Goal: Task Accomplishment & Management: Manage account settings

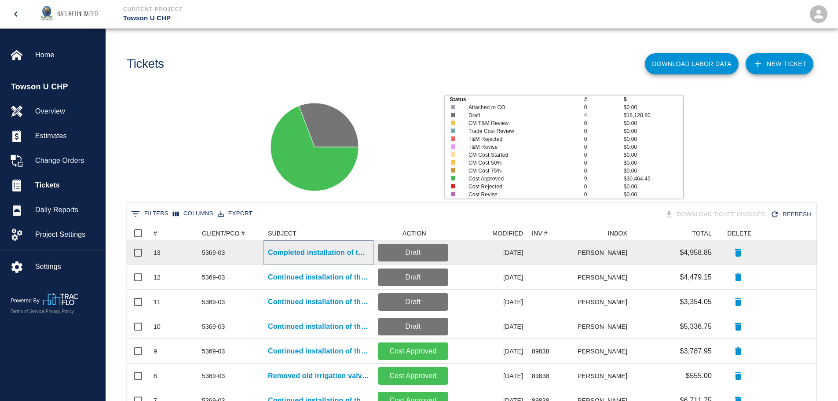
click at [299, 251] on p "Completed installation of the irrigation system and tested all work...." at bounding box center [318, 252] width 101 height 11
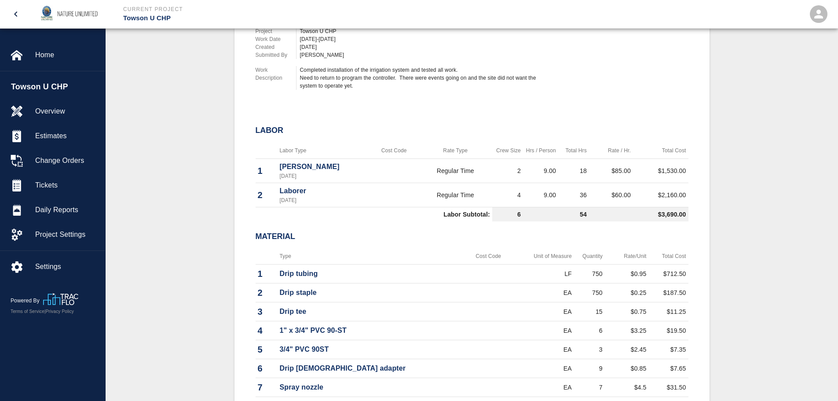
scroll to position [281, 0]
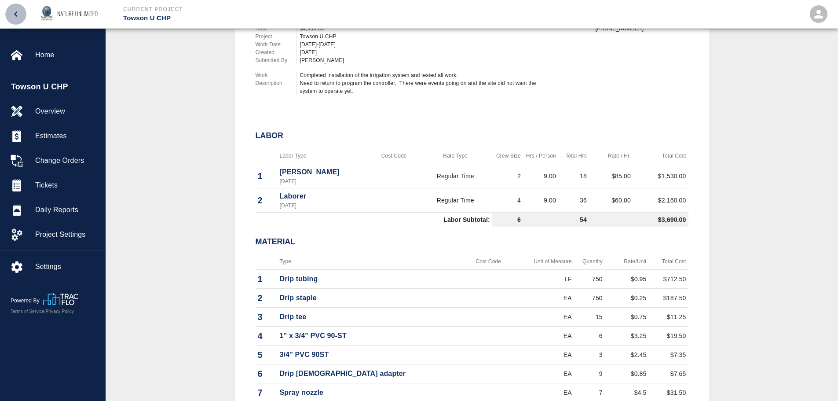
click at [17, 12] on icon "open drawer" at bounding box center [16, 14] width 11 height 11
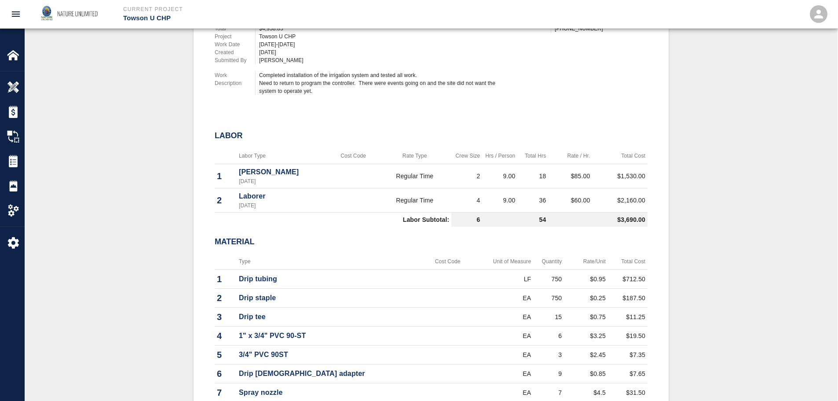
click at [12, 15] on icon "open drawer" at bounding box center [16, 14] width 11 height 11
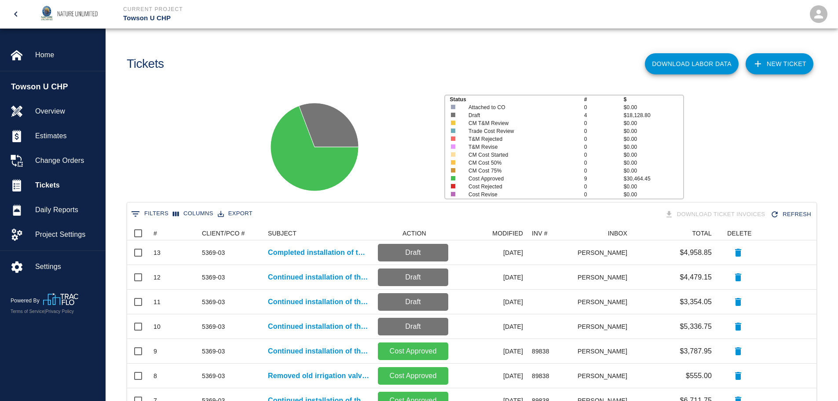
scroll to position [328, 683]
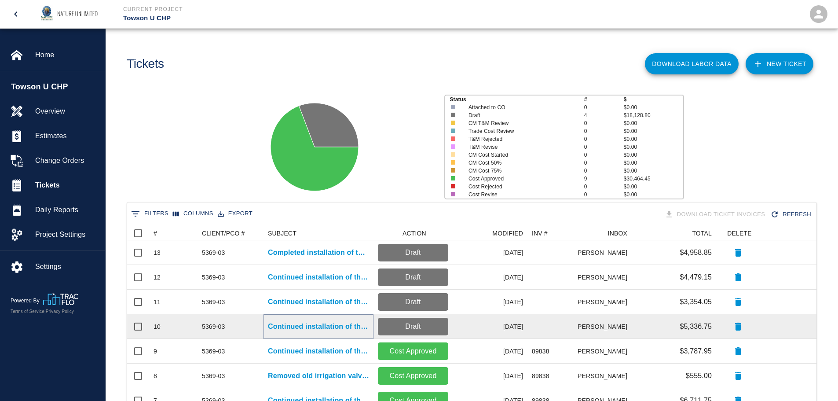
click at [310, 327] on p "Continued installation of the irrigation system." at bounding box center [318, 326] width 101 height 11
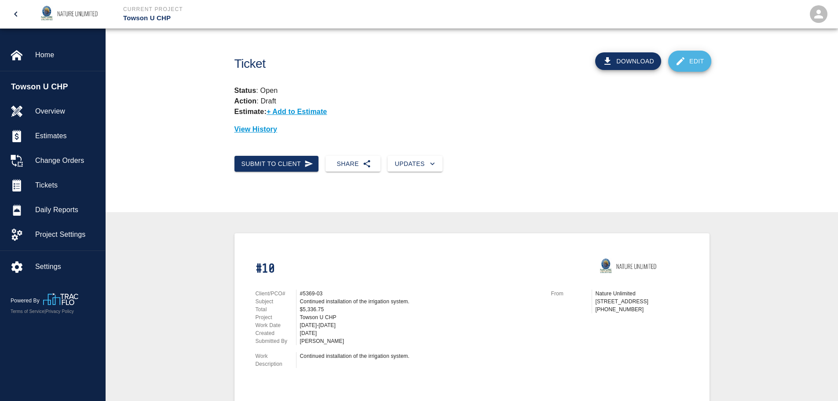
click at [688, 65] on link "Edit" at bounding box center [689, 61] width 43 height 21
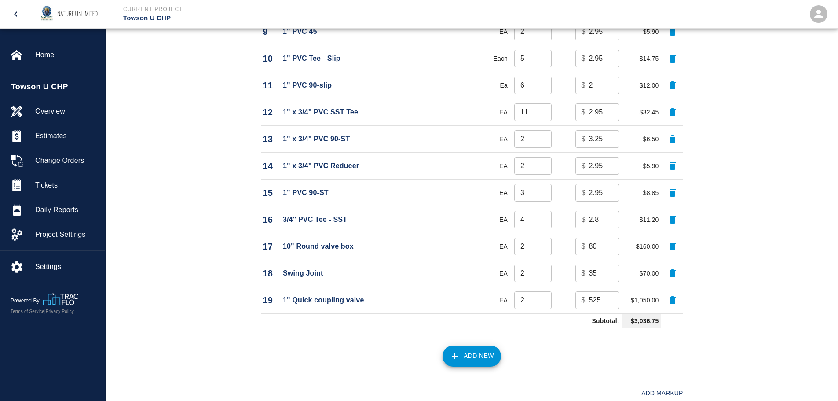
scroll to position [968, 0]
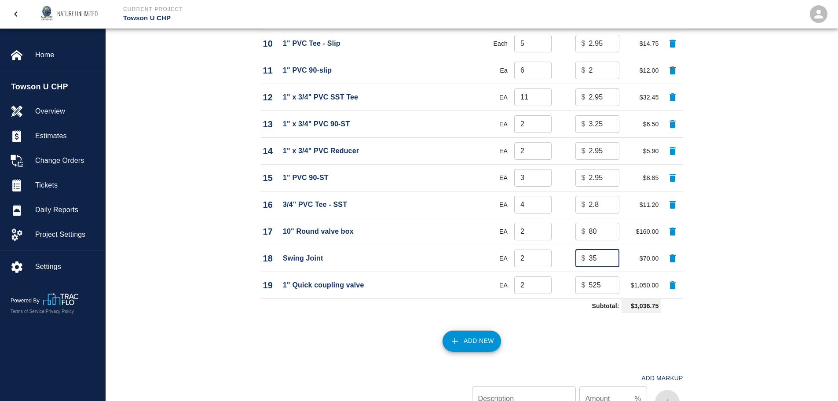
drag, startPoint x: 603, startPoint y: 257, endPoint x: 572, endPoint y: 257, distance: 30.8
click at [572, 257] on td "$ 35 ​" at bounding box center [588, 258] width 68 height 27
type input "91"
click at [562, 332] on div "Add New" at bounding box center [466, 335] width 433 height 39
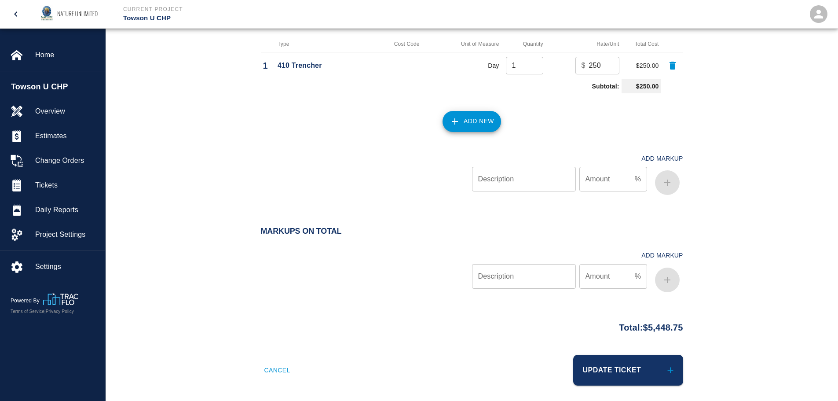
scroll to position [1411, 0]
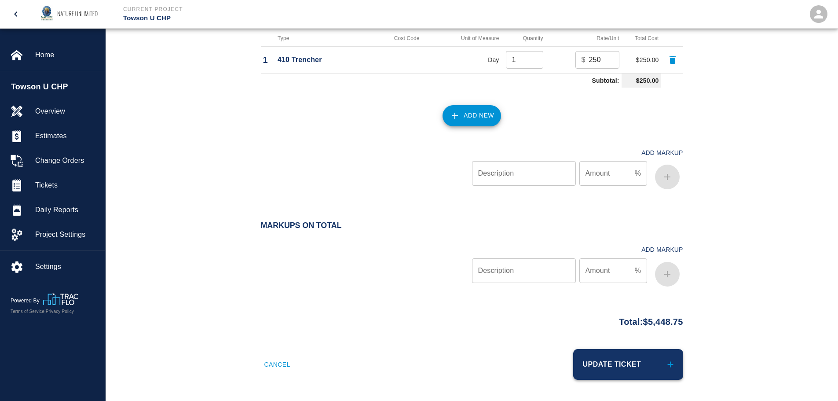
click at [622, 365] on button "Update Ticket" at bounding box center [628, 364] width 110 height 31
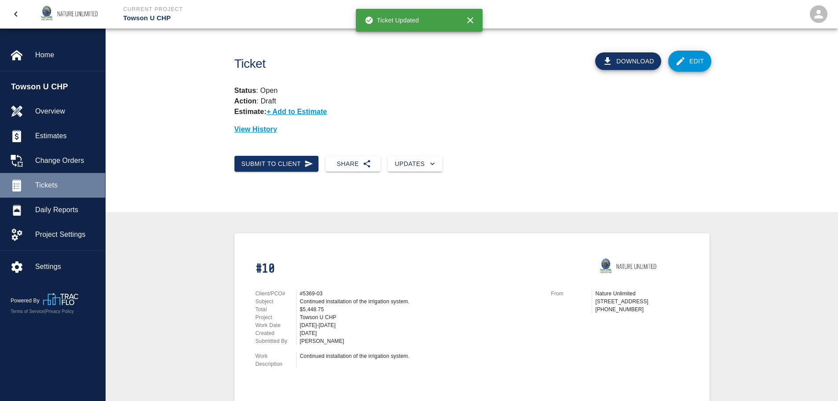
click at [53, 187] on span "Tickets" at bounding box center [66, 185] width 63 height 11
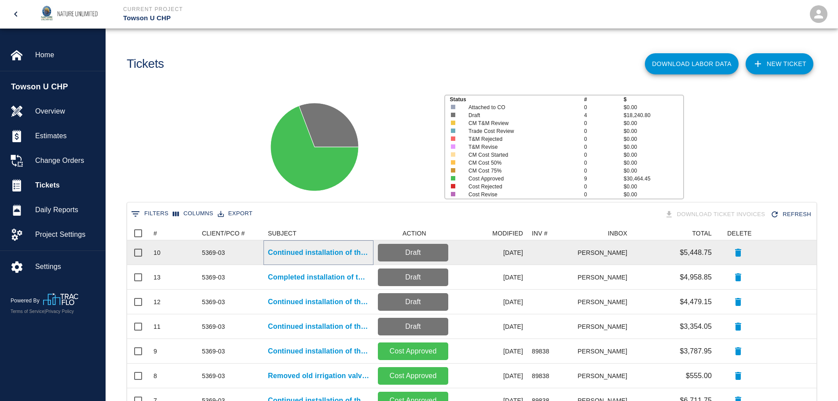
click at [315, 252] on p "Continued installation of the irrigation system." at bounding box center [318, 252] width 101 height 11
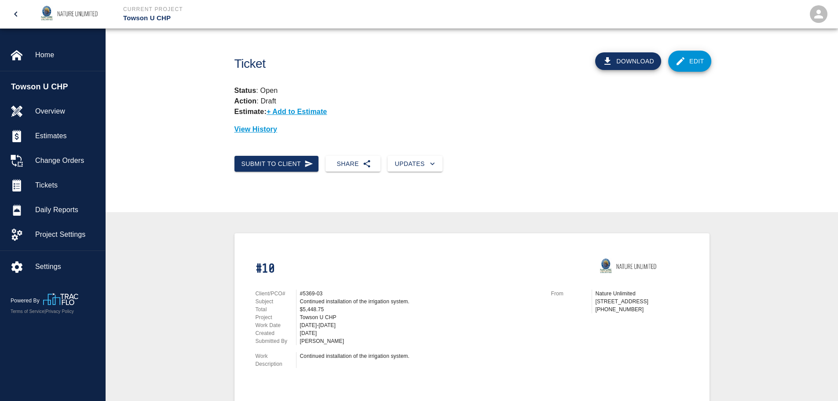
click at [694, 57] on link "Edit" at bounding box center [689, 61] width 43 height 21
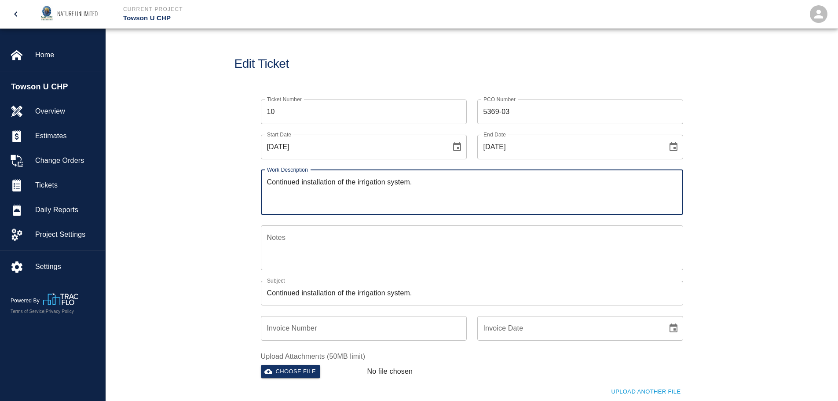
click at [348, 327] on input "Invoice Number" at bounding box center [364, 328] width 206 height 25
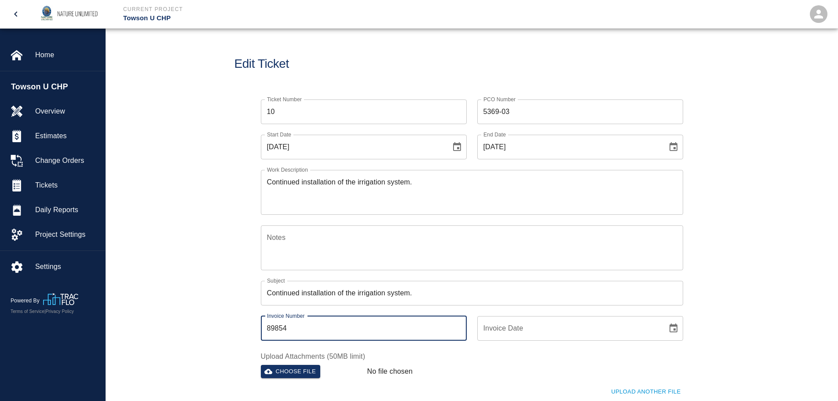
type input "89854"
click at [674, 328] on icon "Choose date" at bounding box center [674, 327] width 8 height 9
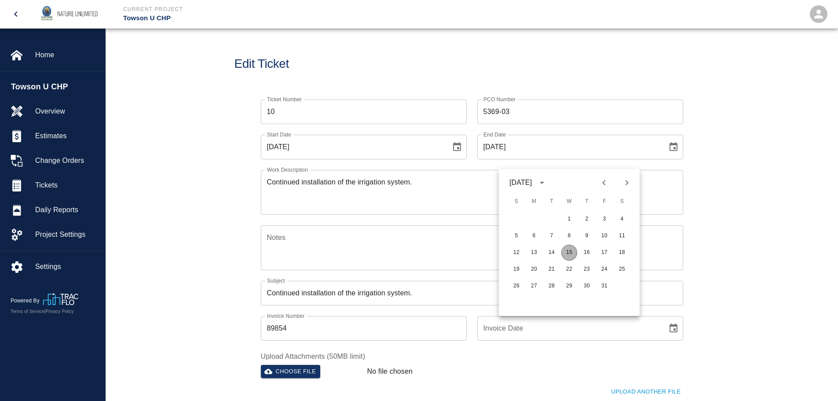
click at [569, 250] on button "15" at bounding box center [569, 253] width 16 height 16
type input "[DATE]"
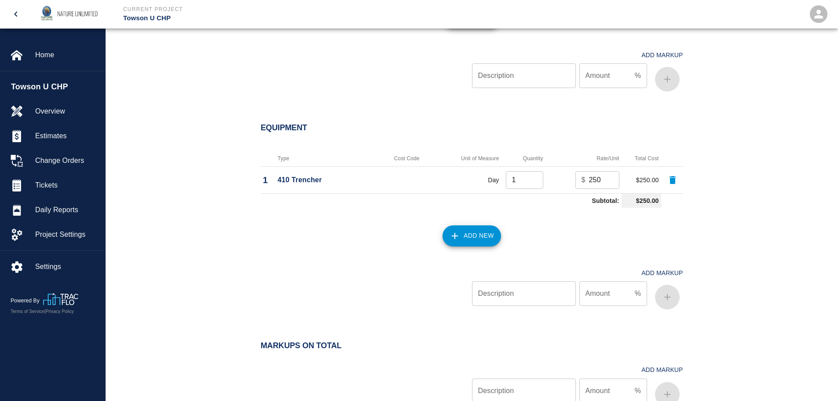
scroll to position [1411, 0]
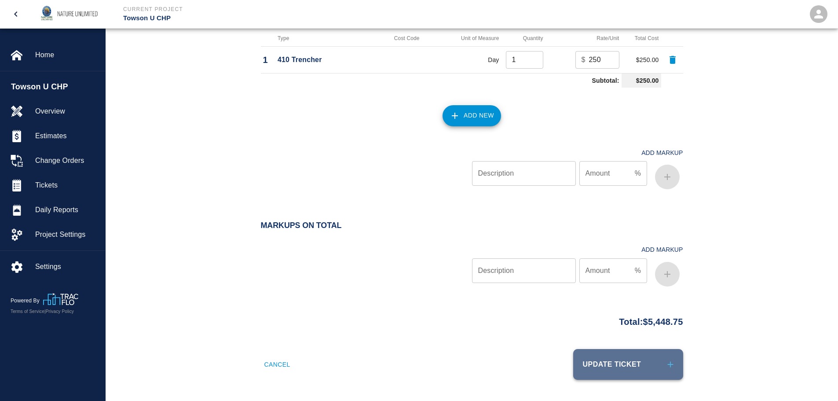
click at [630, 372] on button "Update Ticket" at bounding box center [628, 364] width 110 height 31
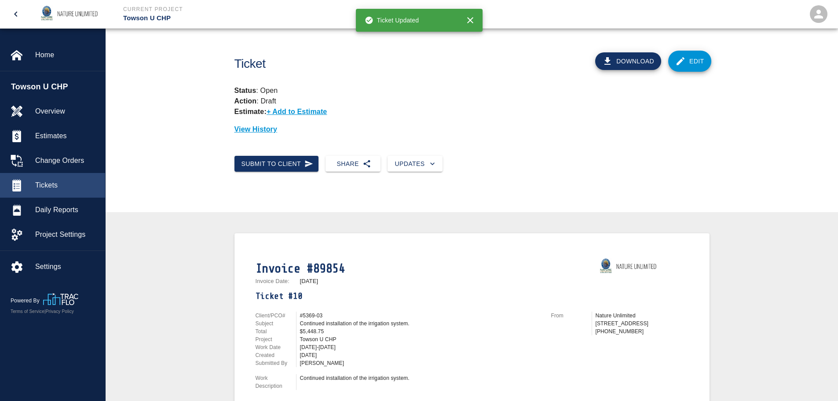
click at [45, 183] on span "Tickets" at bounding box center [66, 185] width 63 height 11
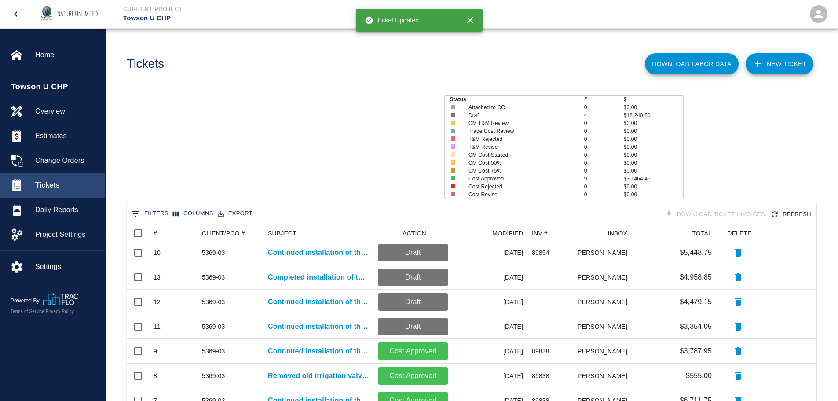
scroll to position [328, 683]
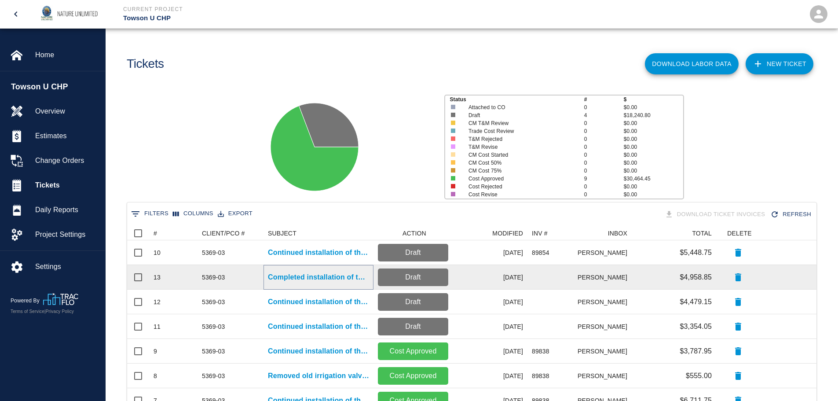
click at [315, 278] on p "Completed installation of the irrigation system and tested all work...." at bounding box center [318, 277] width 101 height 11
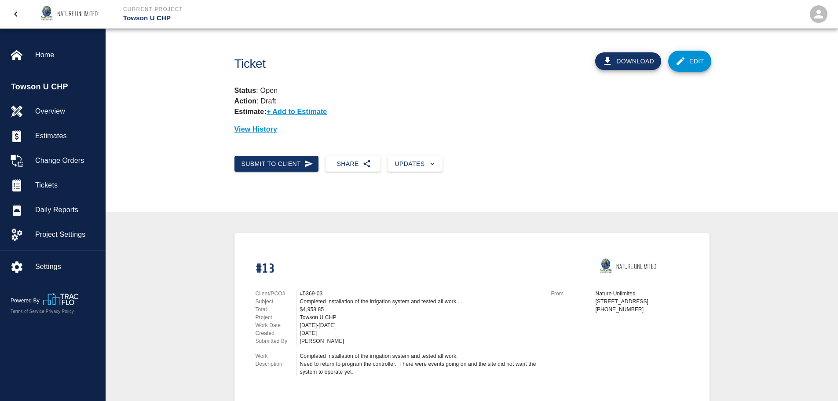
click at [690, 62] on link "Edit" at bounding box center [689, 61] width 43 height 21
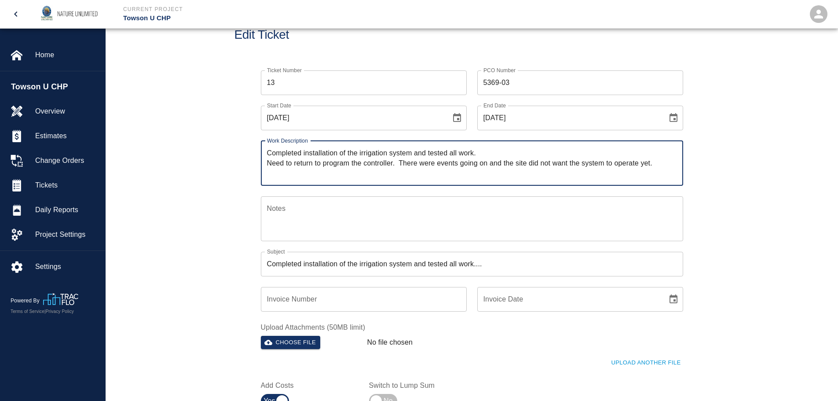
scroll to position [44, 0]
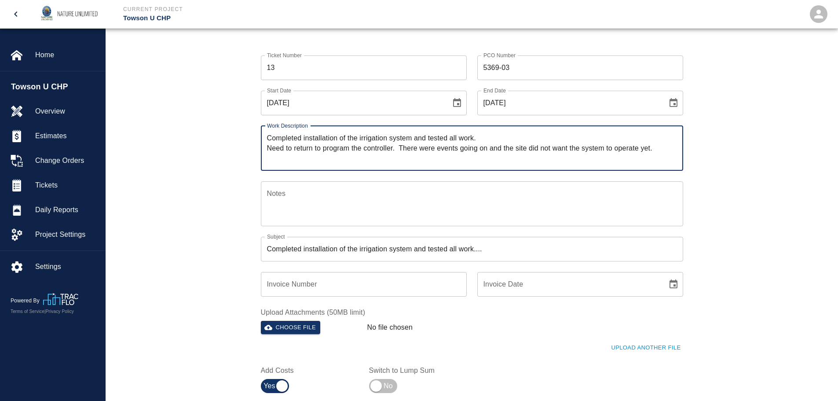
click at [353, 288] on input "Invoice Number" at bounding box center [364, 284] width 206 height 25
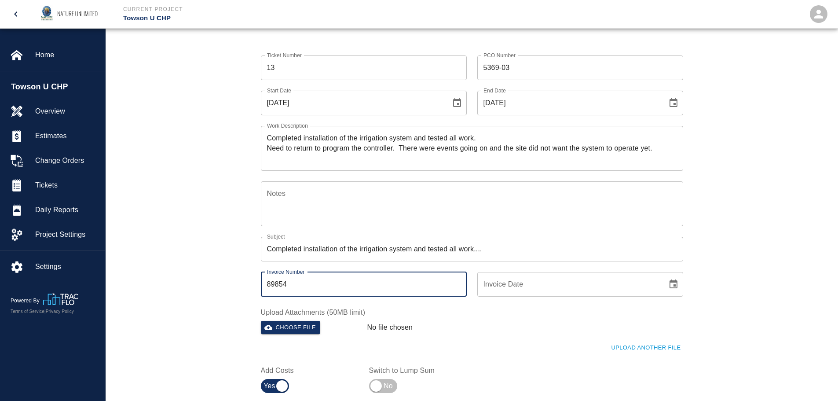
type input "89854"
click at [672, 286] on icon "Choose date" at bounding box center [673, 284] width 11 height 11
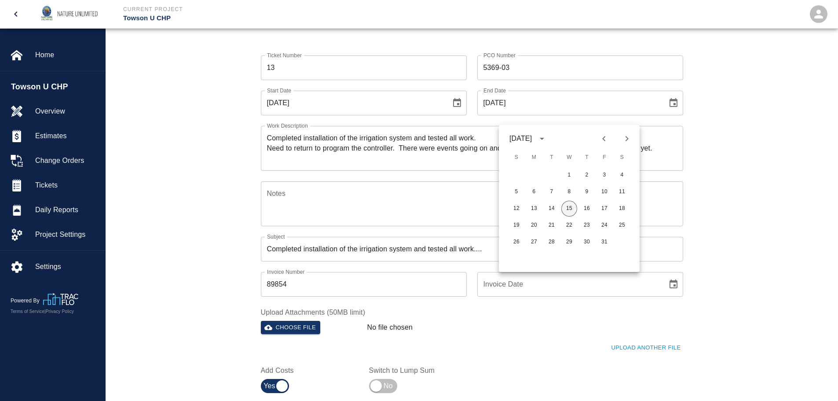
click at [568, 208] on button "15" at bounding box center [569, 209] width 16 height 16
type input "[DATE]"
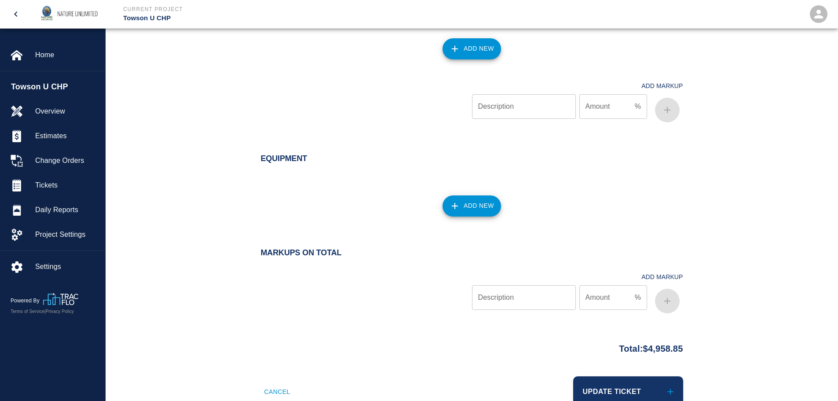
scroll to position [1019, 0]
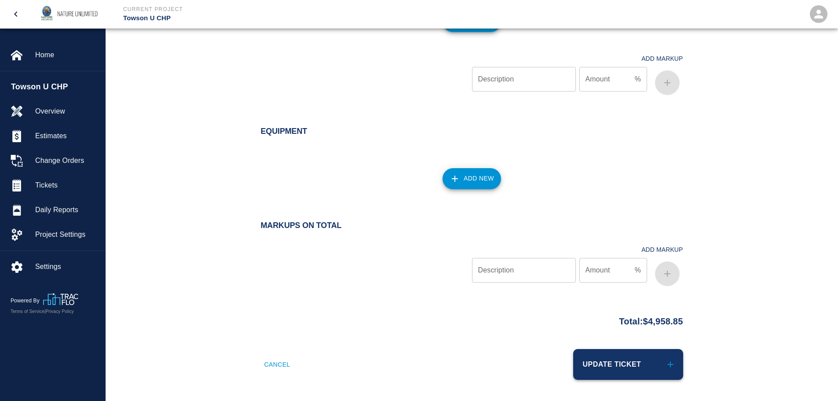
click at [618, 362] on button "Update Ticket" at bounding box center [628, 364] width 110 height 31
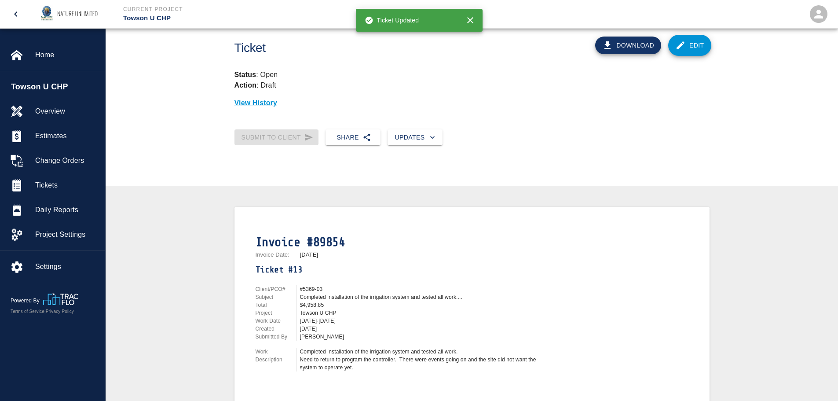
scroll to position [44, 0]
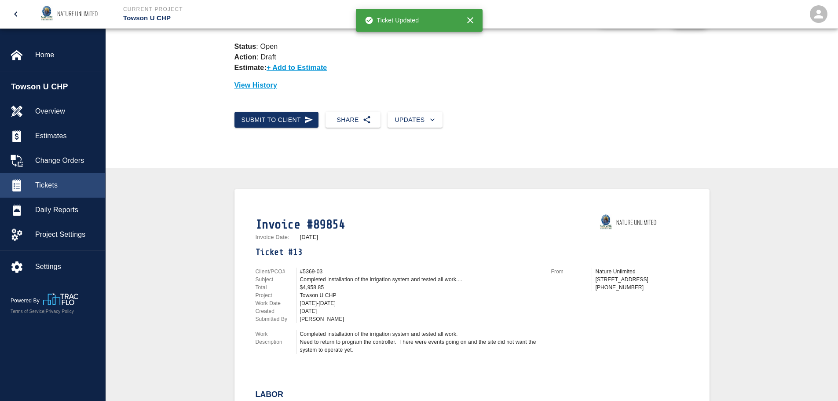
click at [48, 187] on span "Tickets" at bounding box center [66, 185] width 63 height 11
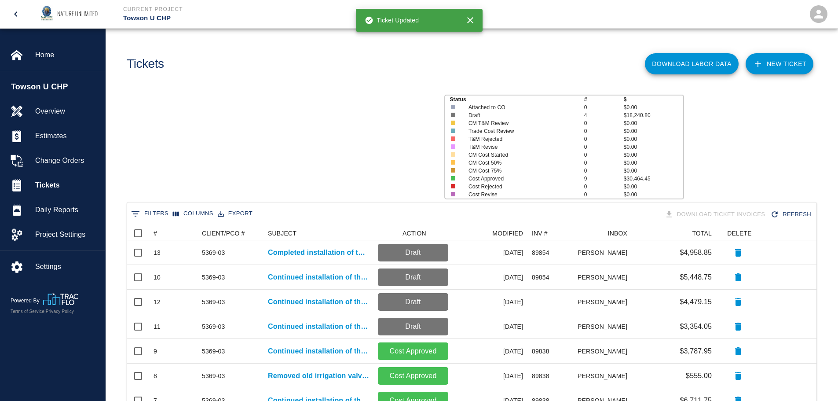
scroll to position [328, 683]
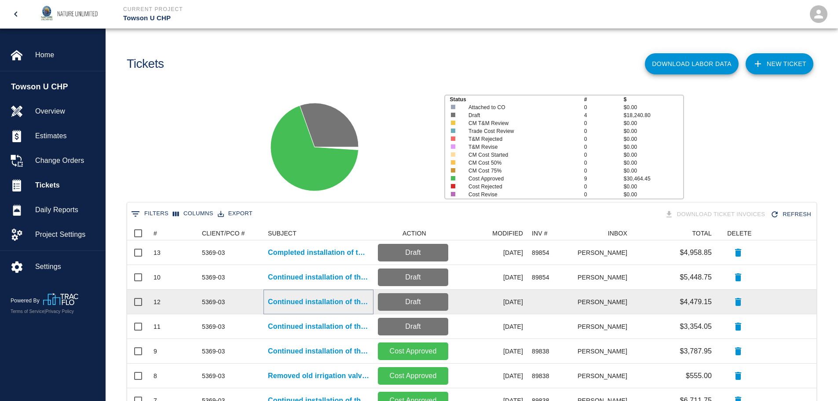
click at [317, 299] on p "Continued installation of the irrigation system." at bounding box center [318, 302] width 101 height 11
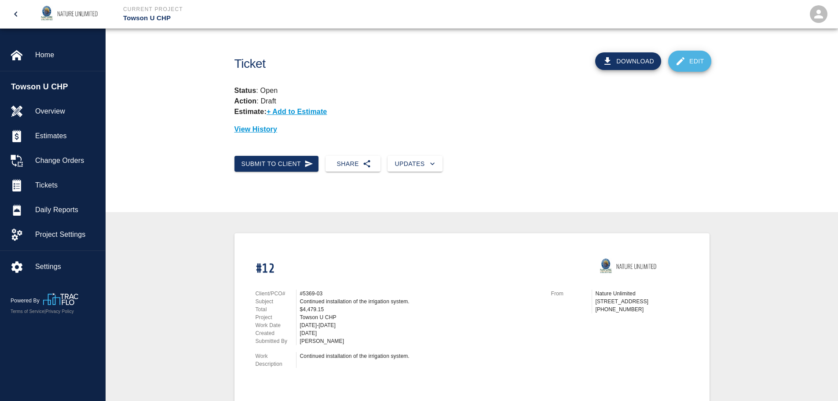
click at [697, 62] on link "Edit" at bounding box center [689, 61] width 43 height 21
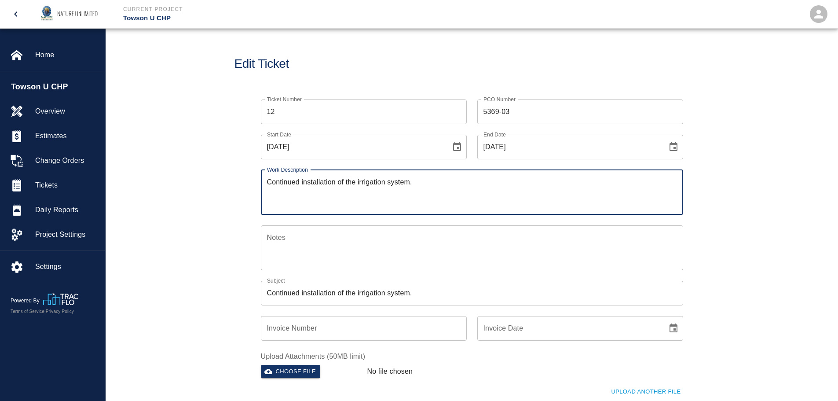
click at [392, 331] on input "Invoice Number" at bounding box center [364, 328] width 206 height 25
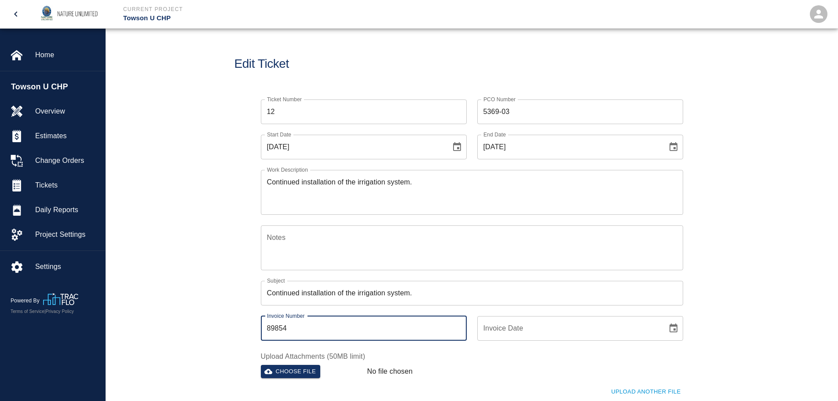
type input "89854"
click at [671, 330] on icon "Choose date" at bounding box center [673, 328] width 11 height 11
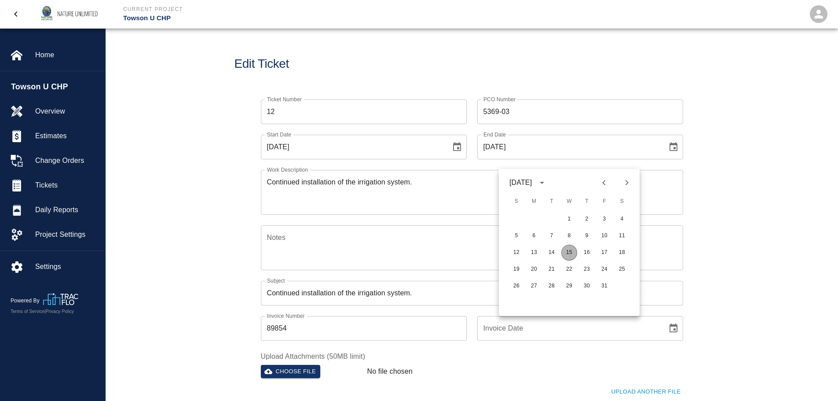
click at [565, 252] on button "15" at bounding box center [569, 253] width 16 height 16
type input "[DATE]"
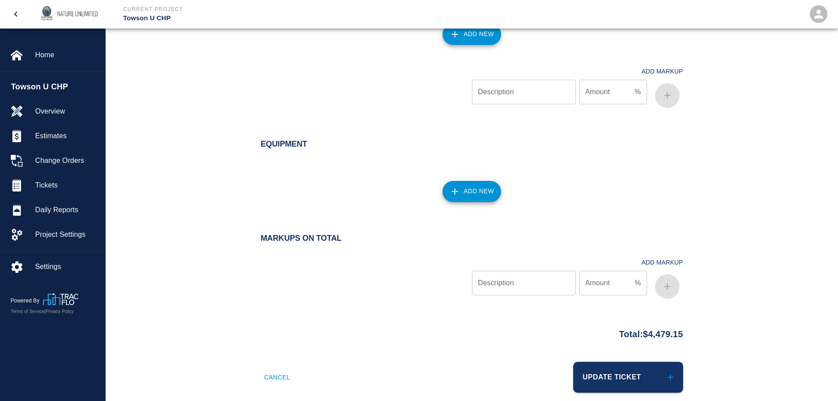
scroll to position [1127, 0]
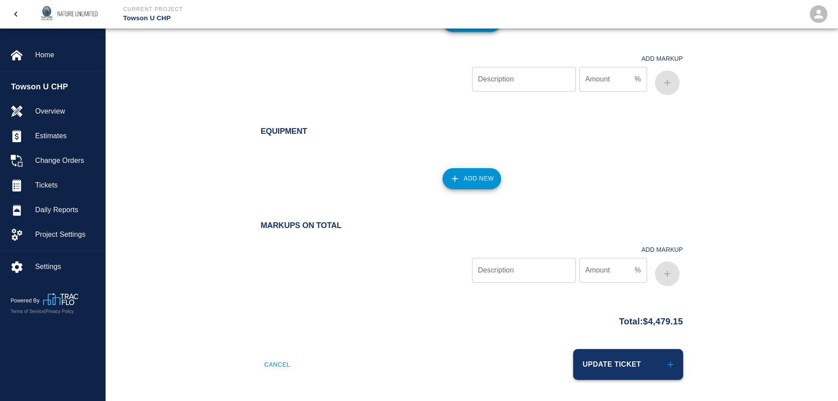
click at [623, 376] on button "Update Ticket" at bounding box center [628, 364] width 110 height 31
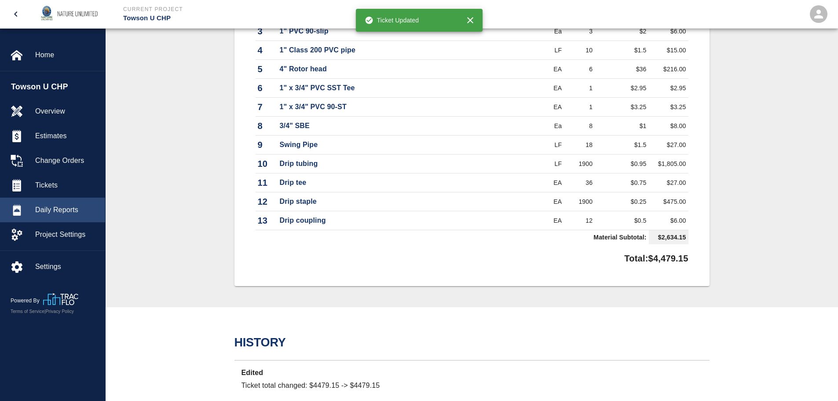
scroll to position [593, 0]
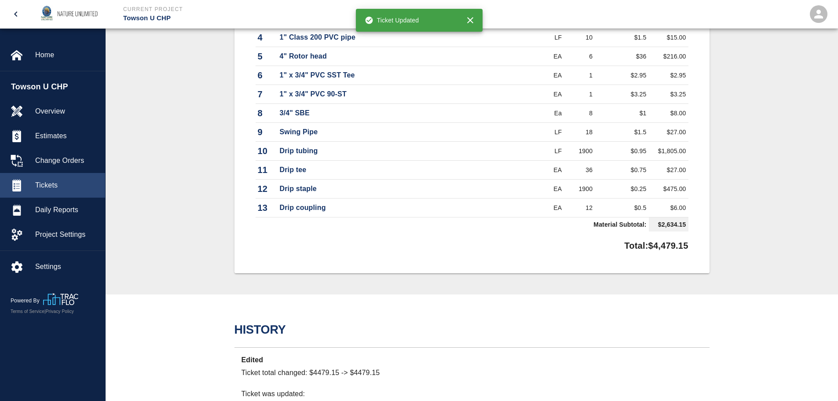
click at [43, 183] on span "Tickets" at bounding box center [66, 185] width 63 height 11
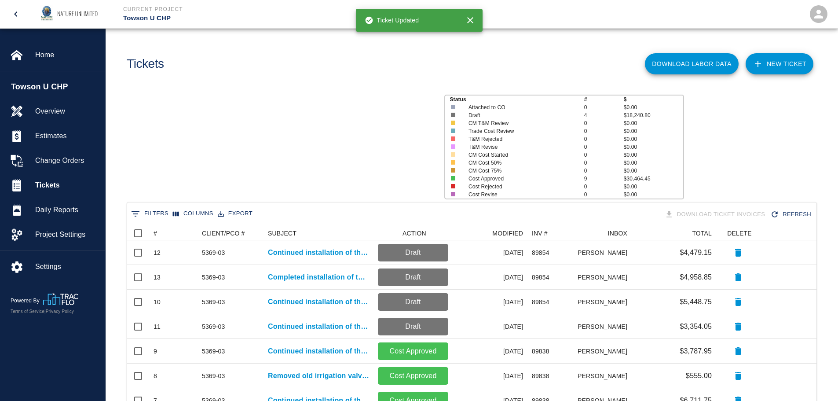
scroll to position [328, 683]
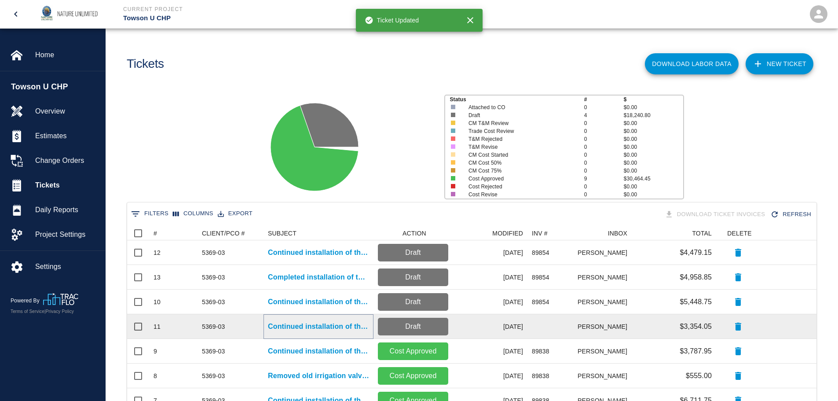
click at [333, 326] on p "Continued installation of the irrigation system." at bounding box center [318, 326] width 101 height 11
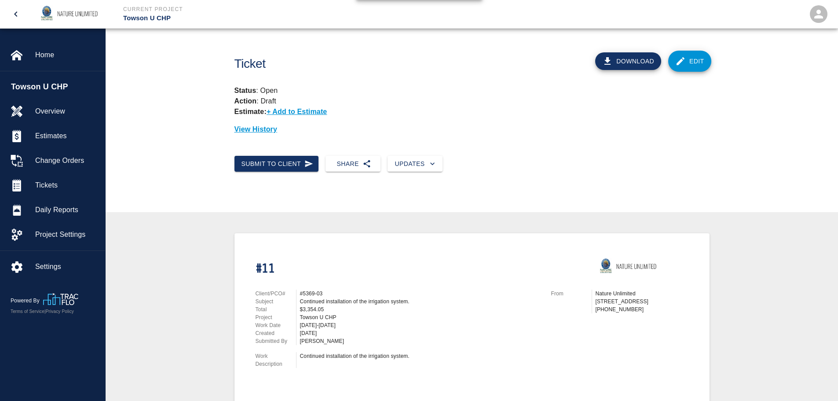
click at [688, 65] on link "Edit" at bounding box center [689, 61] width 43 height 21
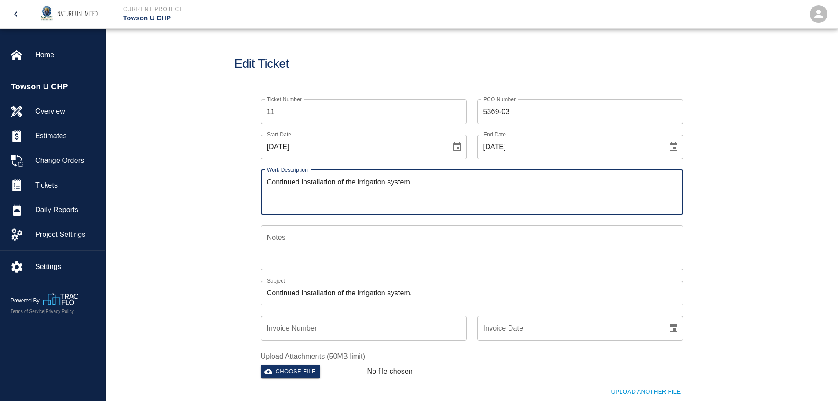
click at [385, 333] on input "Invoice Number" at bounding box center [364, 328] width 206 height 25
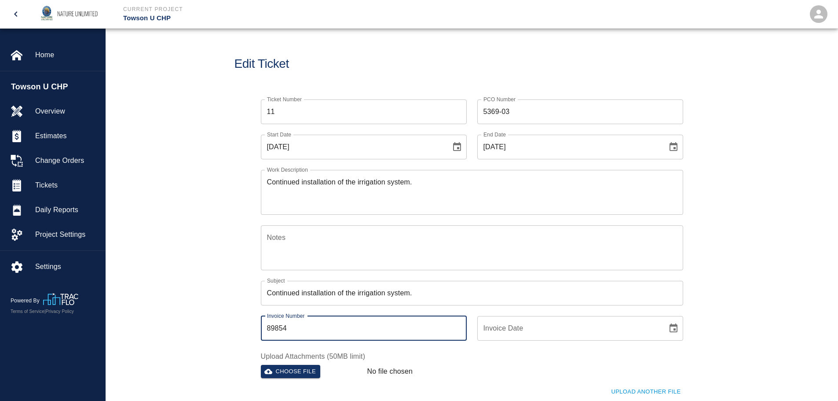
type input "89854"
click at [677, 327] on icon "Choose date" at bounding box center [674, 327] width 8 height 9
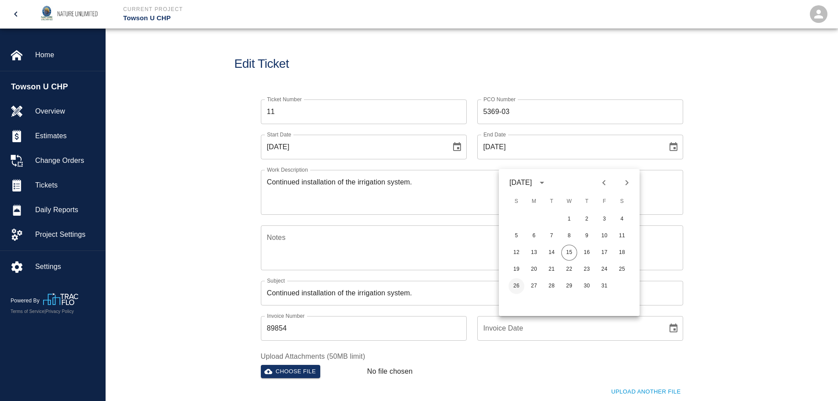
drag, startPoint x: 569, startPoint y: 249, endPoint x: 519, endPoint y: 283, distance: 60.5
click at [569, 250] on button "15" at bounding box center [569, 253] width 16 height 16
type input "[DATE]"
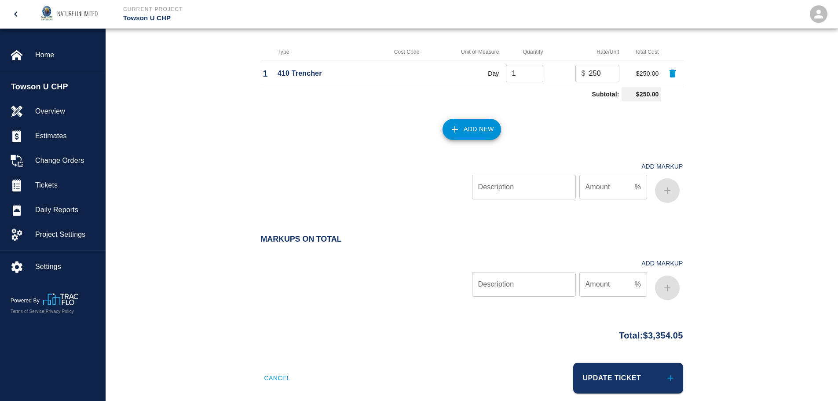
scroll to position [1358, 0]
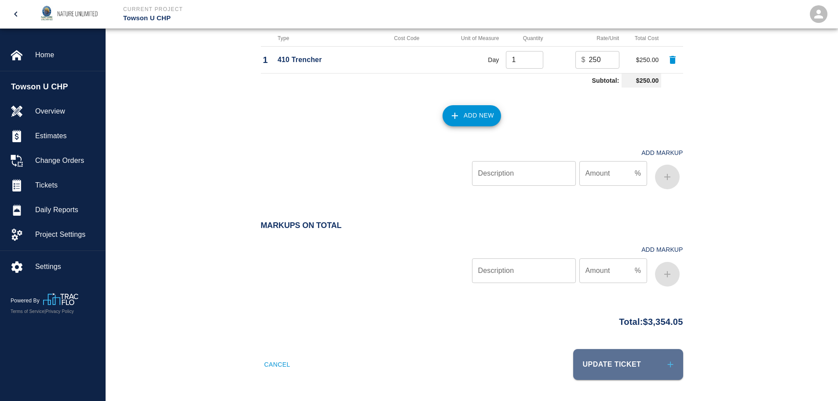
click at [607, 363] on button "Update Ticket" at bounding box center [628, 364] width 110 height 31
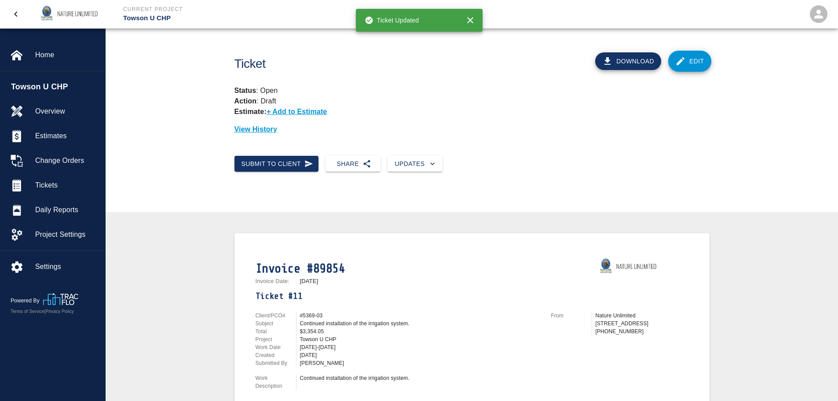
scroll to position [88, 0]
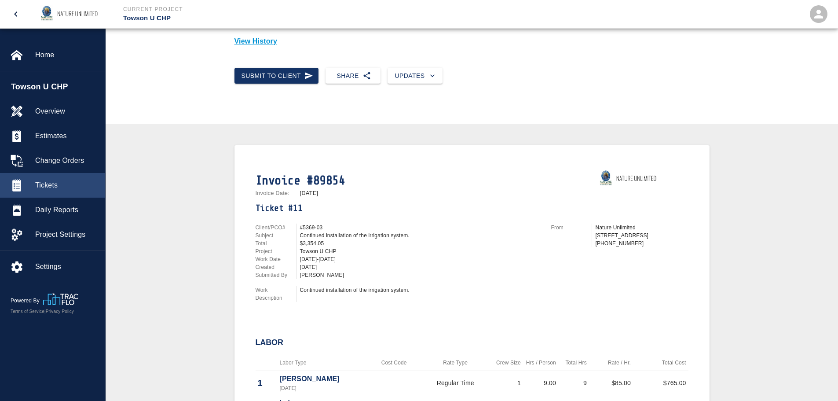
click at [47, 185] on span "Tickets" at bounding box center [66, 185] width 63 height 11
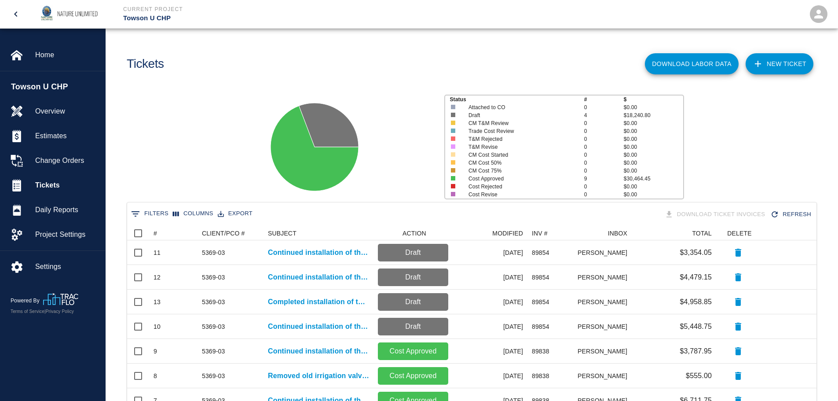
scroll to position [44, 0]
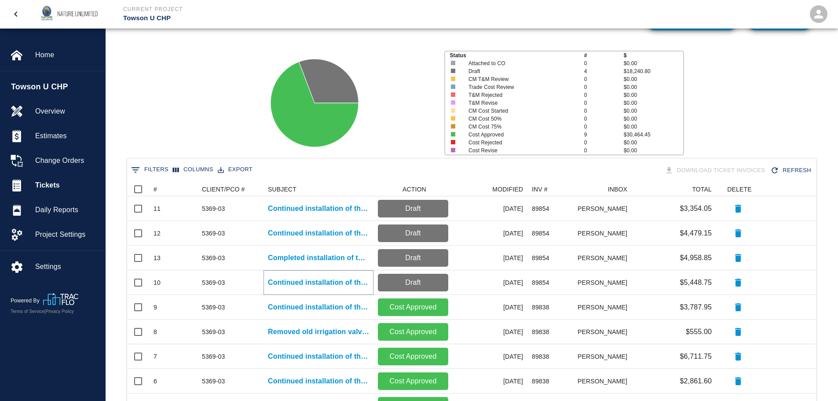
click at [335, 278] on p "Continued installation of the irrigation system." at bounding box center [318, 282] width 101 height 11
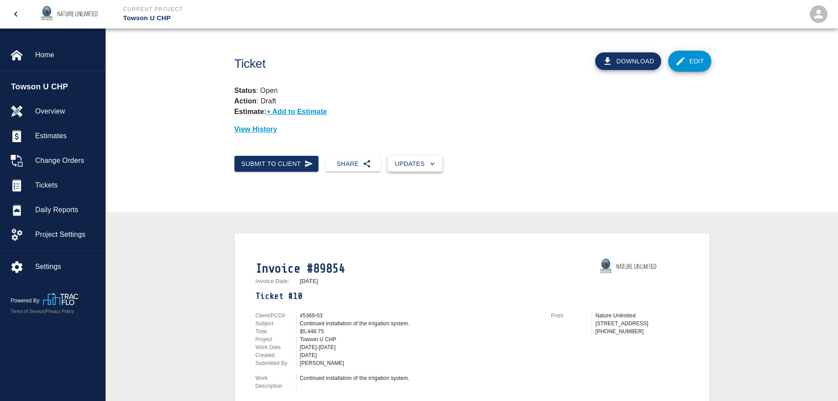
click at [416, 165] on button "Updates" at bounding box center [415, 164] width 55 height 16
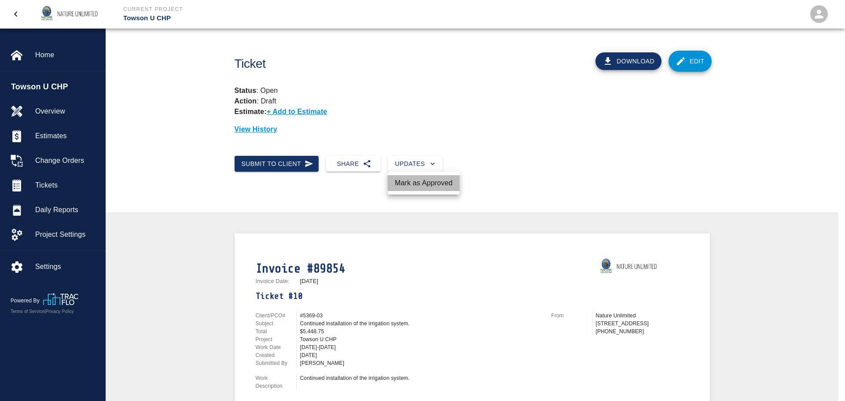
click at [418, 183] on li "Mark as Approved" at bounding box center [424, 183] width 72 height 16
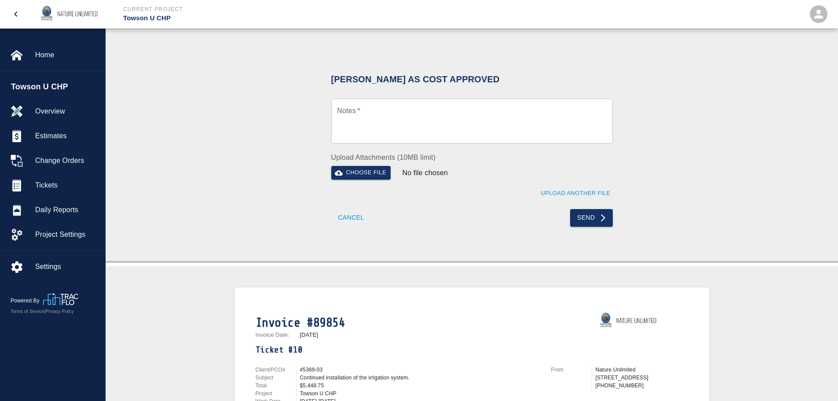
scroll to position [132, 0]
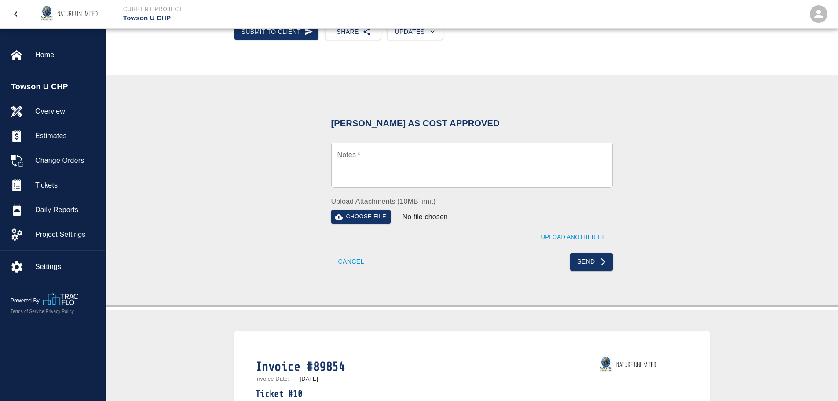
click at [350, 156] on textarea "Notes   *" at bounding box center [472, 165] width 269 height 30
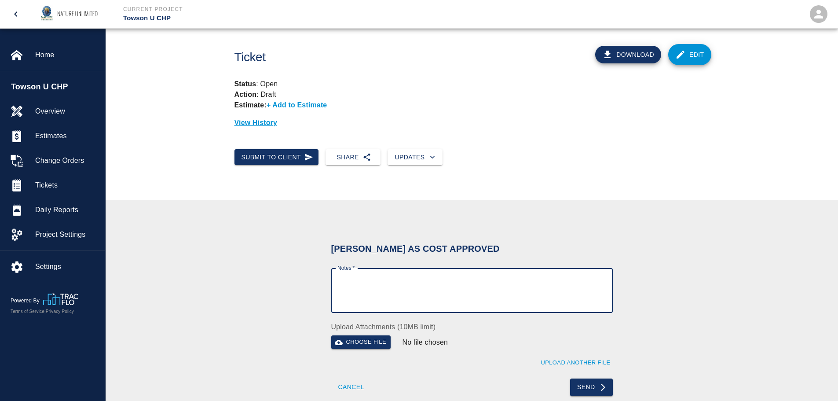
scroll to position [0, 0]
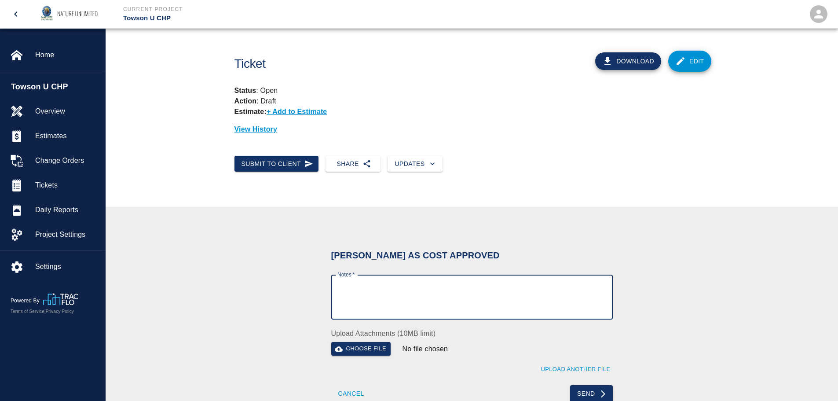
click at [366, 286] on textarea "Notes   *" at bounding box center [472, 297] width 269 height 30
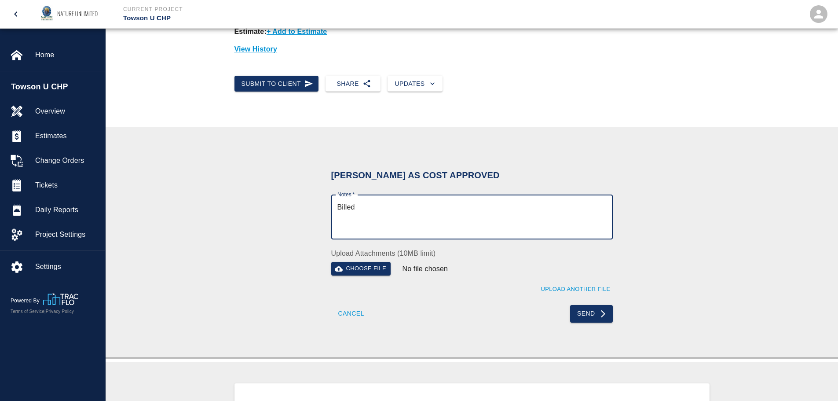
scroll to position [88, 0]
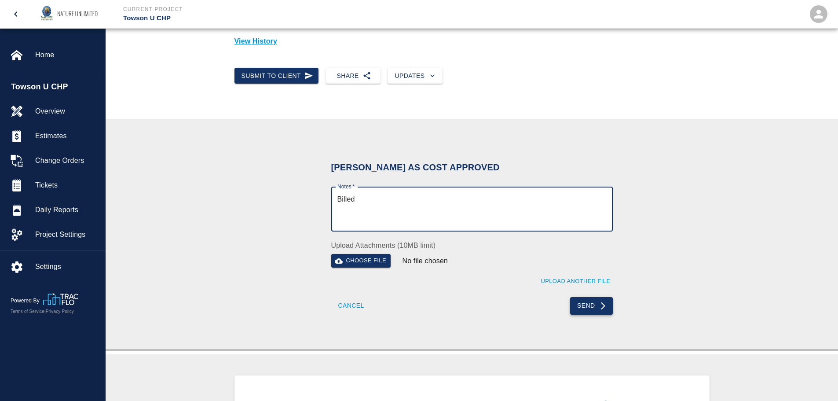
type textarea "Billed"
click at [588, 302] on button "Send" at bounding box center [591, 306] width 43 height 18
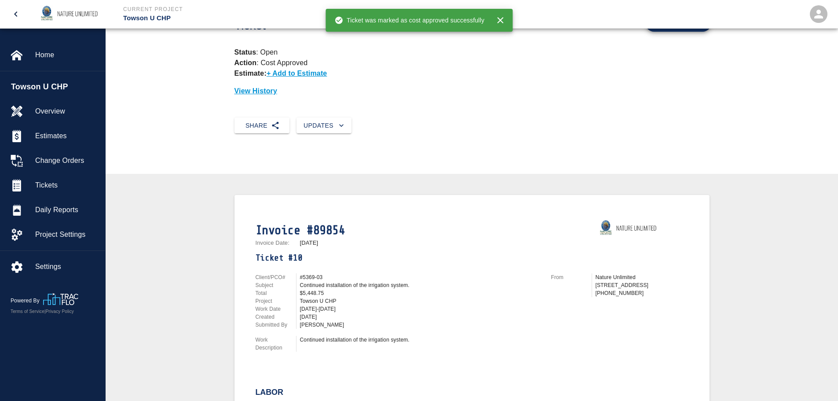
scroll to position [0, 0]
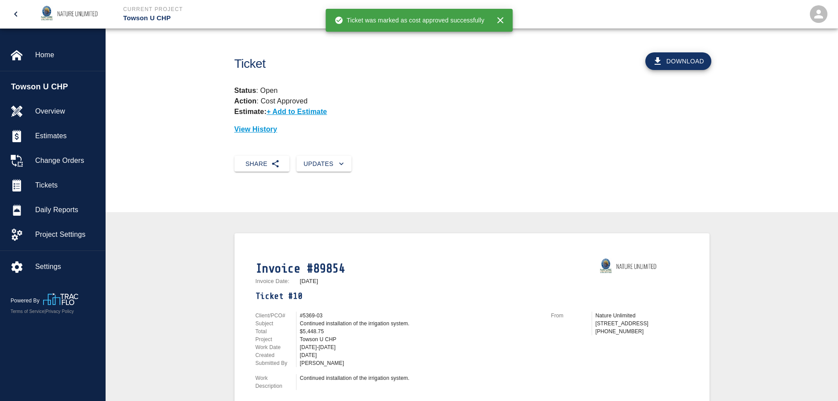
click at [668, 58] on button "Download" at bounding box center [679, 61] width 66 height 18
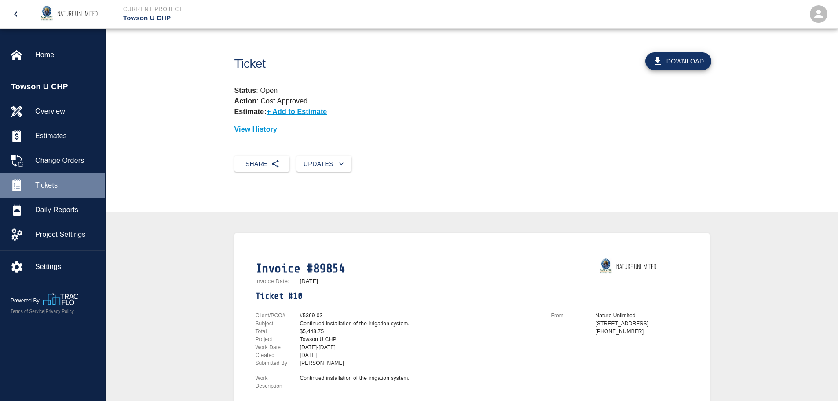
drag, startPoint x: 48, startPoint y: 181, endPoint x: 78, endPoint y: 183, distance: 30.4
click at [48, 181] on span "Tickets" at bounding box center [66, 185] width 63 height 11
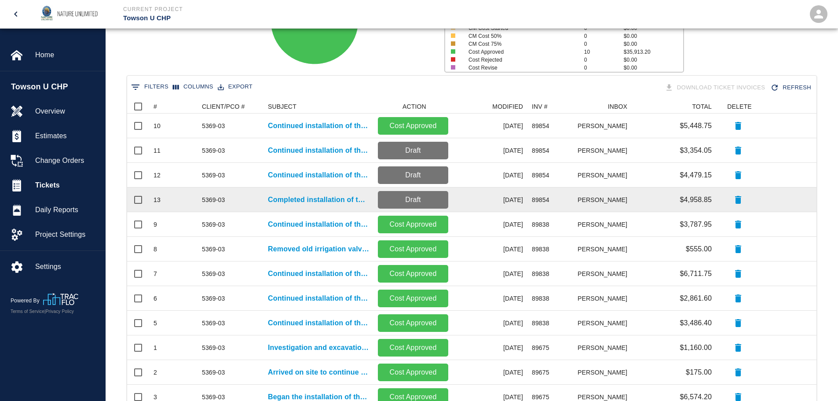
scroll to position [132, 0]
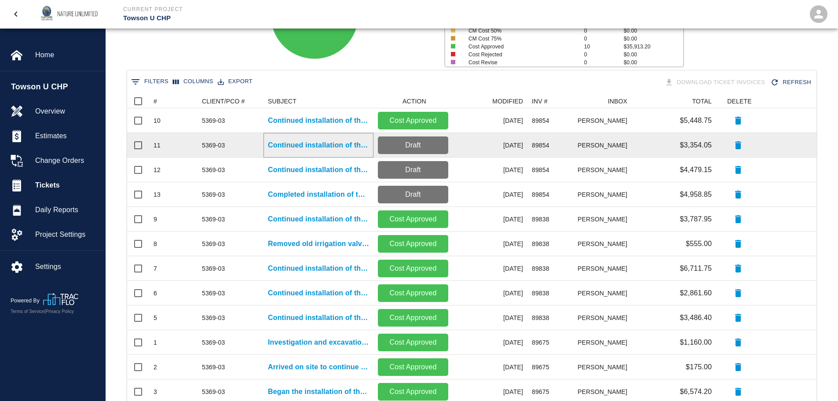
click at [295, 143] on p "Continued installation of the irrigation system." at bounding box center [318, 145] width 101 height 11
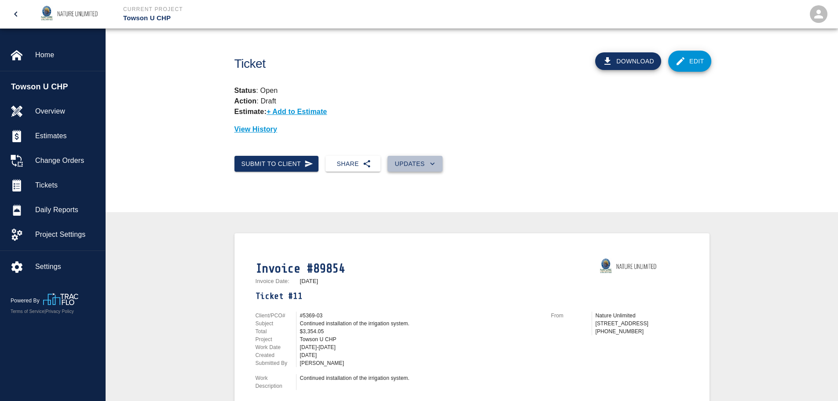
click at [426, 168] on button "Updates" at bounding box center [415, 164] width 55 height 16
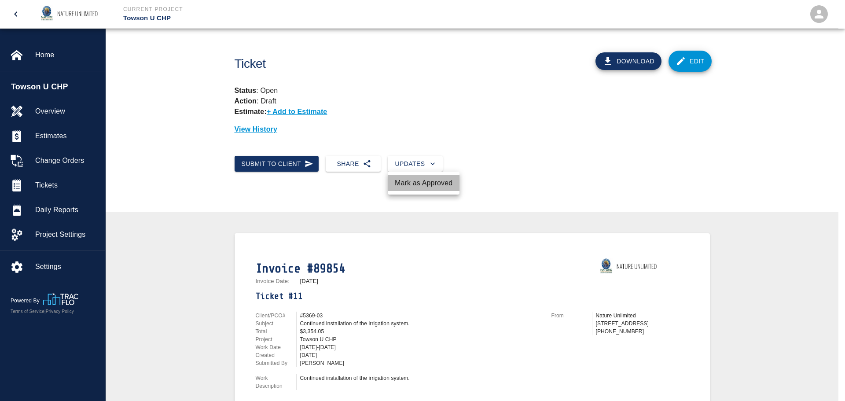
click at [429, 181] on li "Mark as Approved" at bounding box center [424, 183] width 72 height 16
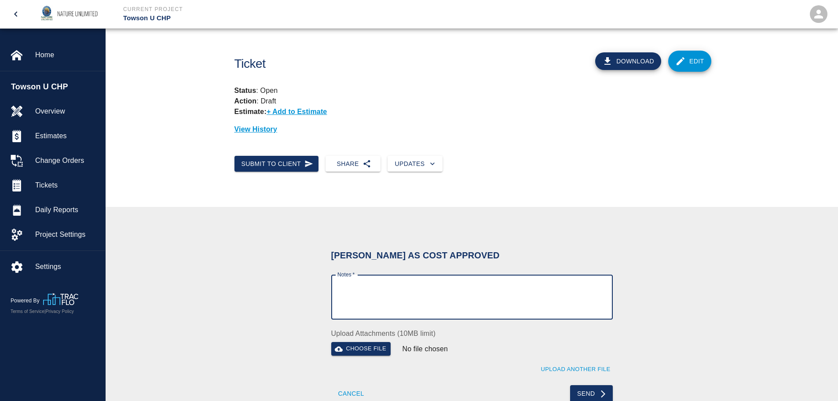
click at [377, 297] on textarea "Notes   *" at bounding box center [472, 297] width 269 height 30
type textarea "Billed"
click at [596, 394] on button "Send" at bounding box center [591, 394] width 43 height 18
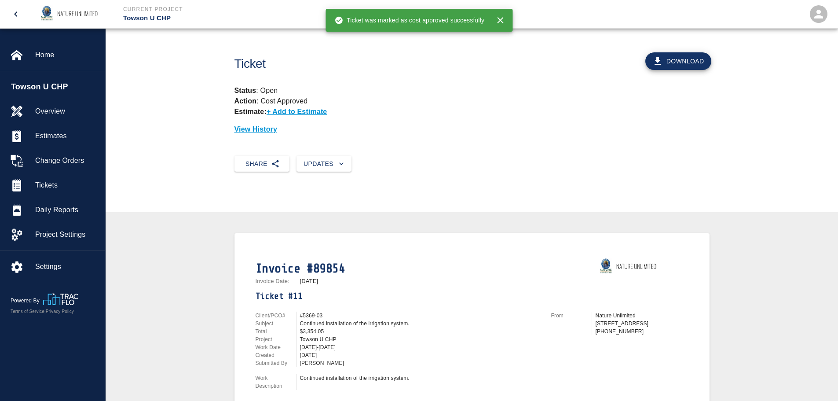
click at [681, 62] on button "Download" at bounding box center [679, 61] width 66 height 18
click at [55, 181] on span "Tickets" at bounding box center [66, 185] width 63 height 11
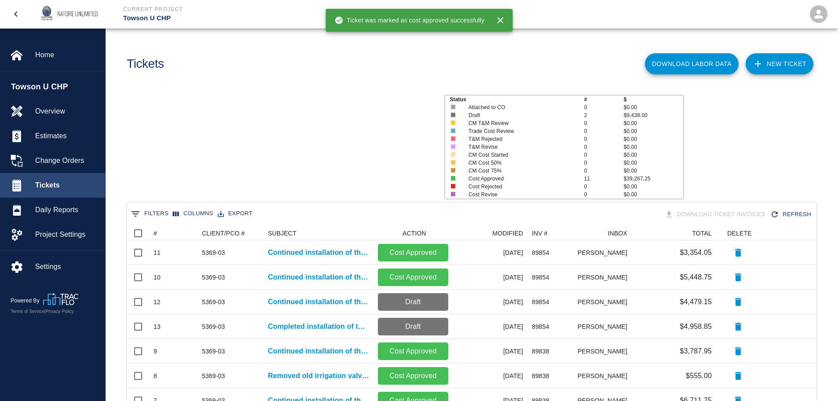
scroll to position [328, 683]
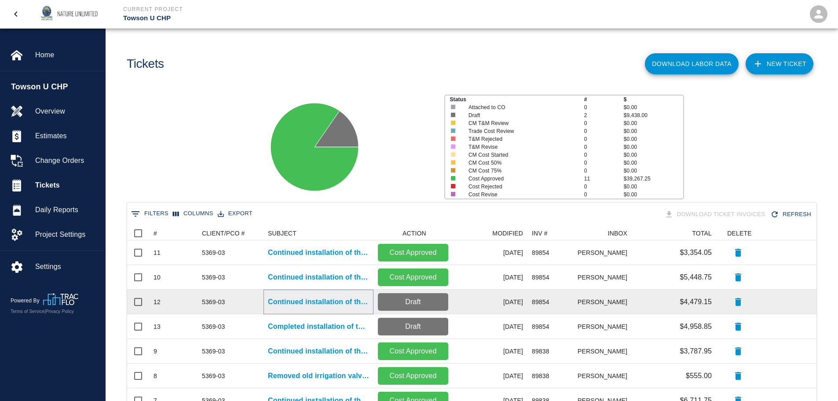
click at [325, 299] on p "Continued installation of the irrigation system." at bounding box center [318, 302] width 101 height 11
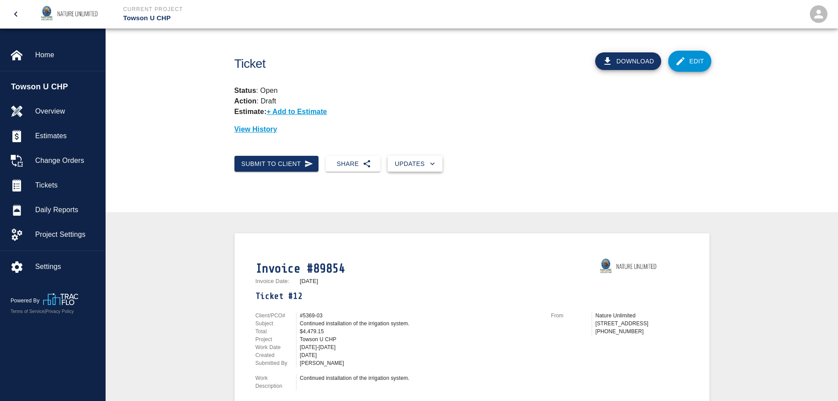
click at [430, 164] on icon "button" at bounding box center [432, 163] width 9 height 9
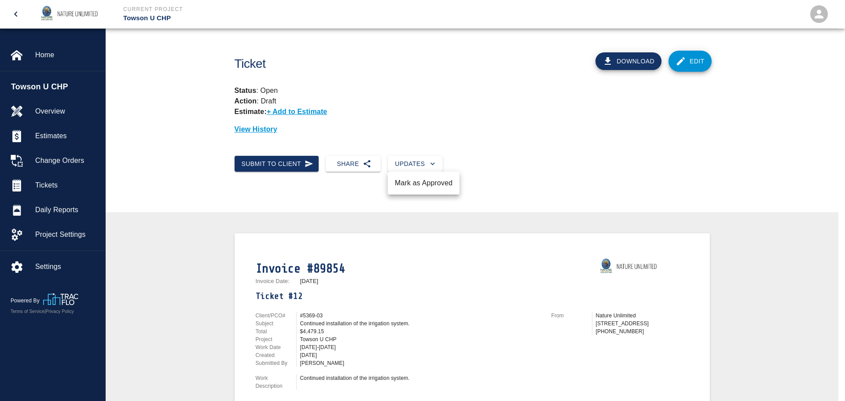
click at [424, 183] on li "Mark as Approved" at bounding box center [424, 183] width 72 height 16
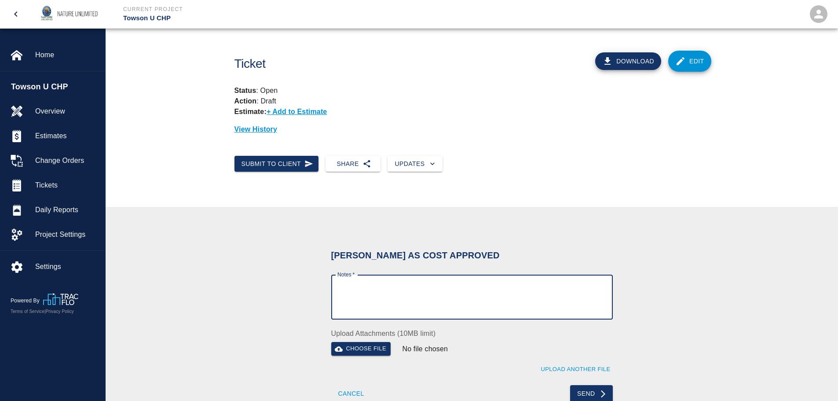
click at [413, 288] on textarea "Notes   *" at bounding box center [472, 297] width 269 height 30
paste textarea "Billed"
type textarea "Billed"
click at [595, 394] on button "Send" at bounding box center [591, 394] width 43 height 18
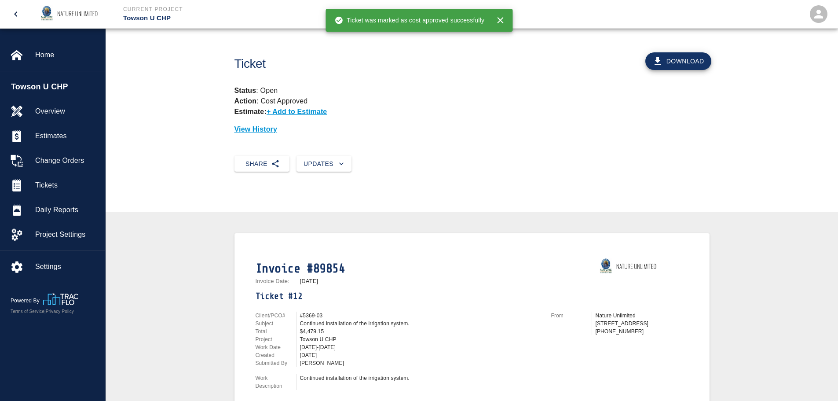
click at [680, 58] on button "Download" at bounding box center [679, 61] width 66 height 18
click at [47, 188] on span "Tickets" at bounding box center [66, 185] width 63 height 11
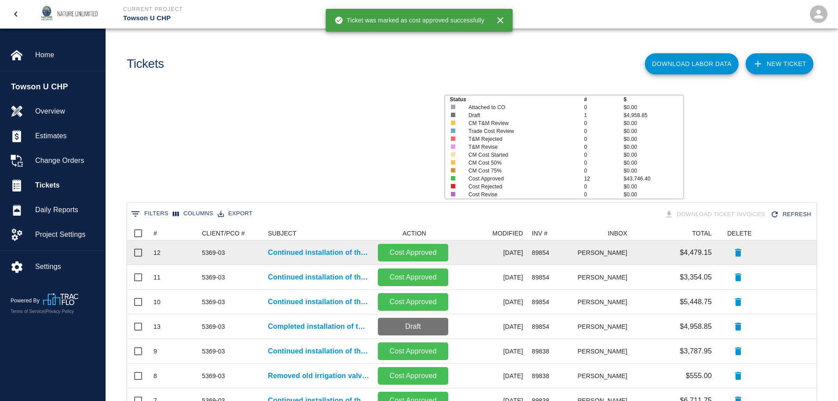
scroll to position [328, 683]
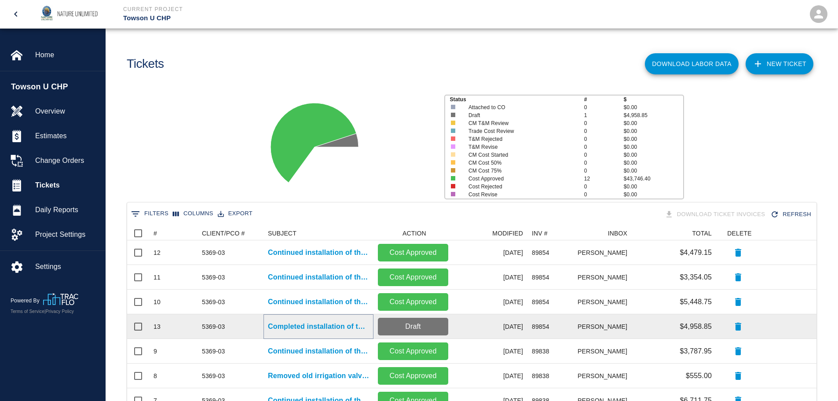
click at [304, 325] on p "Completed installation of the irrigation system and tested all work...." at bounding box center [318, 326] width 101 height 11
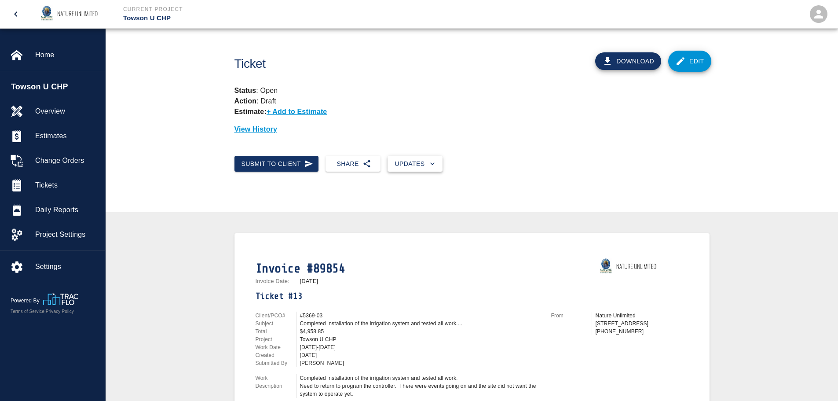
click at [415, 162] on button "Updates" at bounding box center [415, 164] width 55 height 16
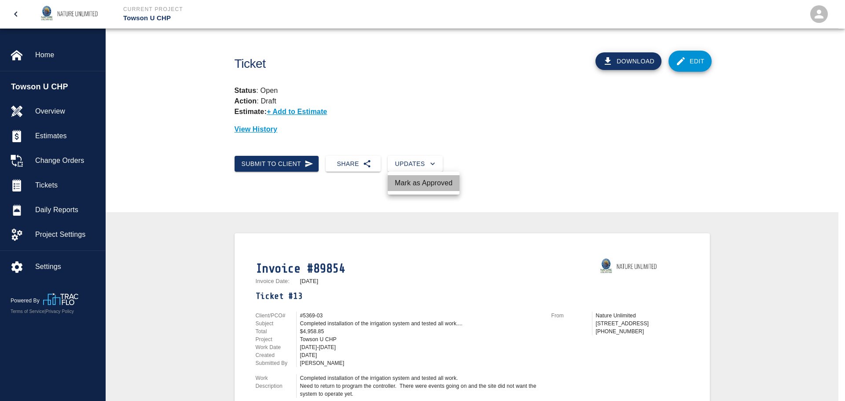
click at [416, 181] on li "Mark as Approved" at bounding box center [424, 183] width 72 height 16
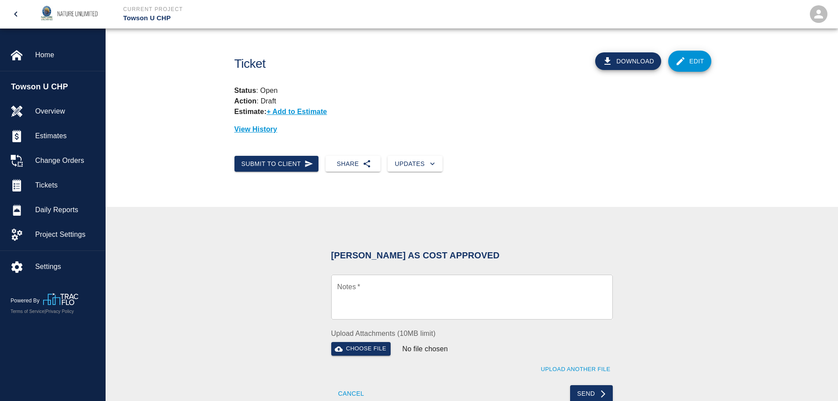
click at [390, 298] on textarea "Notes   *" at bounding box center [472, 297] width 269 height 30
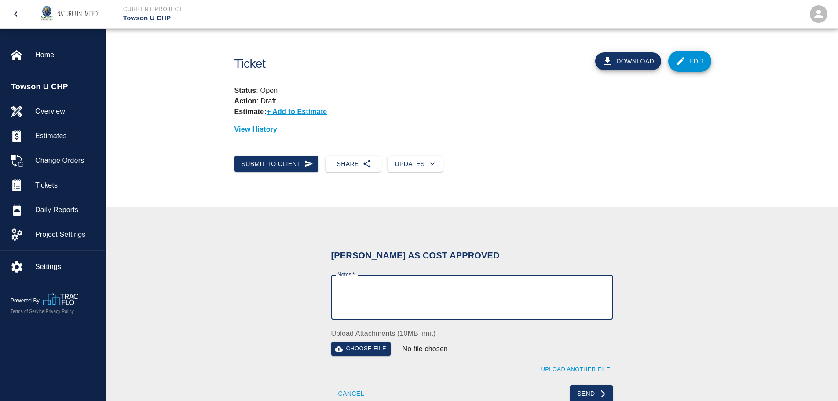
paste textarea "Billed"
type textarea "Billed"
click at [593, 395] on button "Send" at bounding box center [591, 394] width 43 height 18
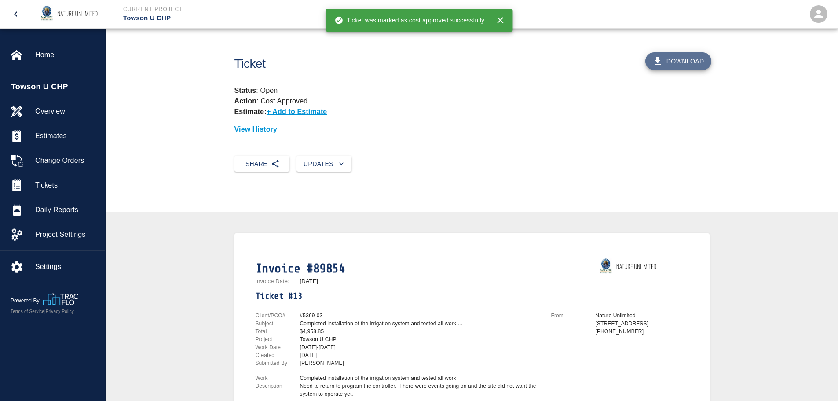
click at [668, 60] on button "Download" at bounding box center [679, 61] width 66 height 18
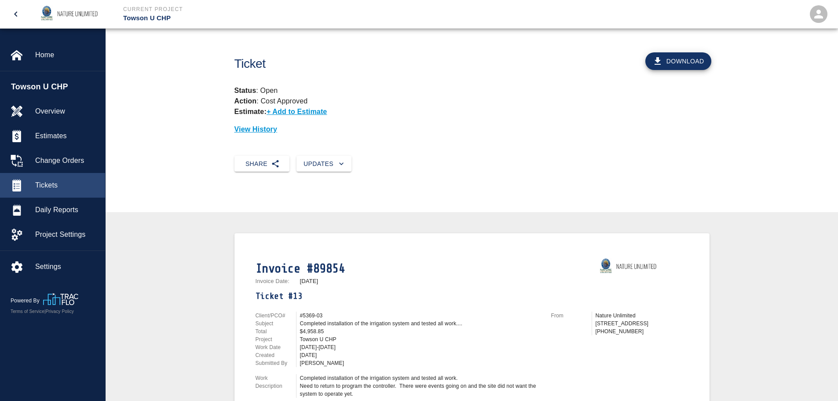
click at [42, 183] on span "Tickets" at bounding box center [66, 185] width 63 height 11
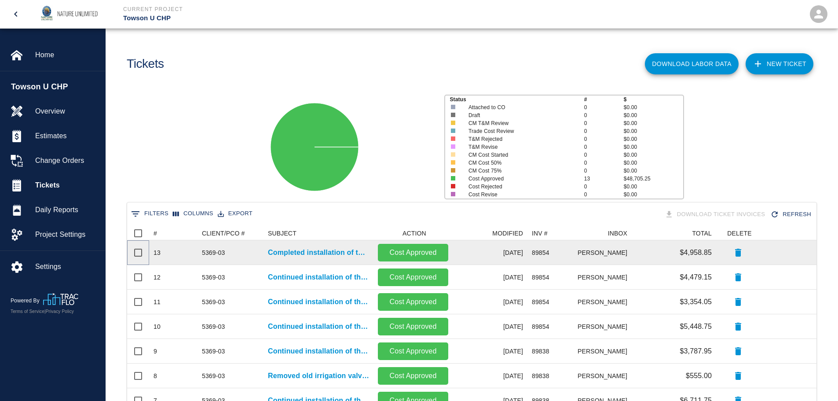
click at [139, 251] on input "Select row" at bounding box center [138, 252] width 18 height 18
checkbox input "true"
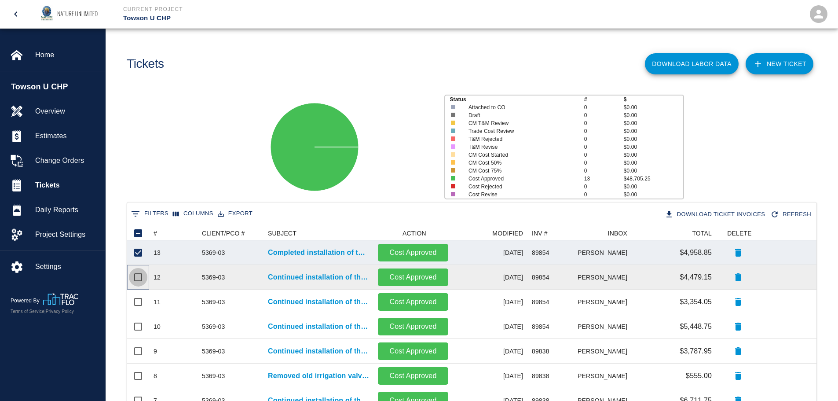
click at [136, 276] on input "Select row" at bounding box center [138, 277] width 18 height 18
checkbox input "true"
